Goal: Information Seeking & Learning: Learn about a topic

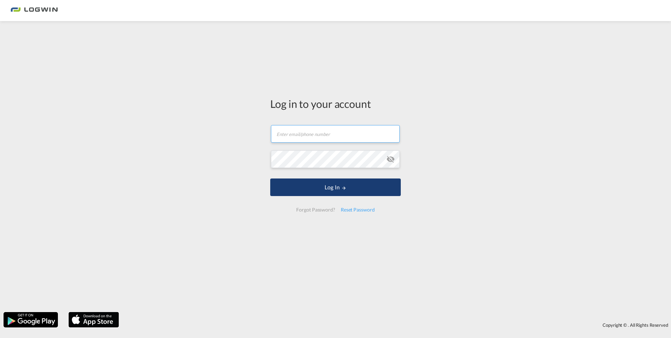
type input "[PERSON_NAME][EMAIL_ADDRESS][PERSON_NAME][DOMAIN_NAME]"
click at [331, 183] on button "Log In" at bounding box center [335, 187] width 131 height 18
